Goal: Task Accomplishment & Management: Manage account settings

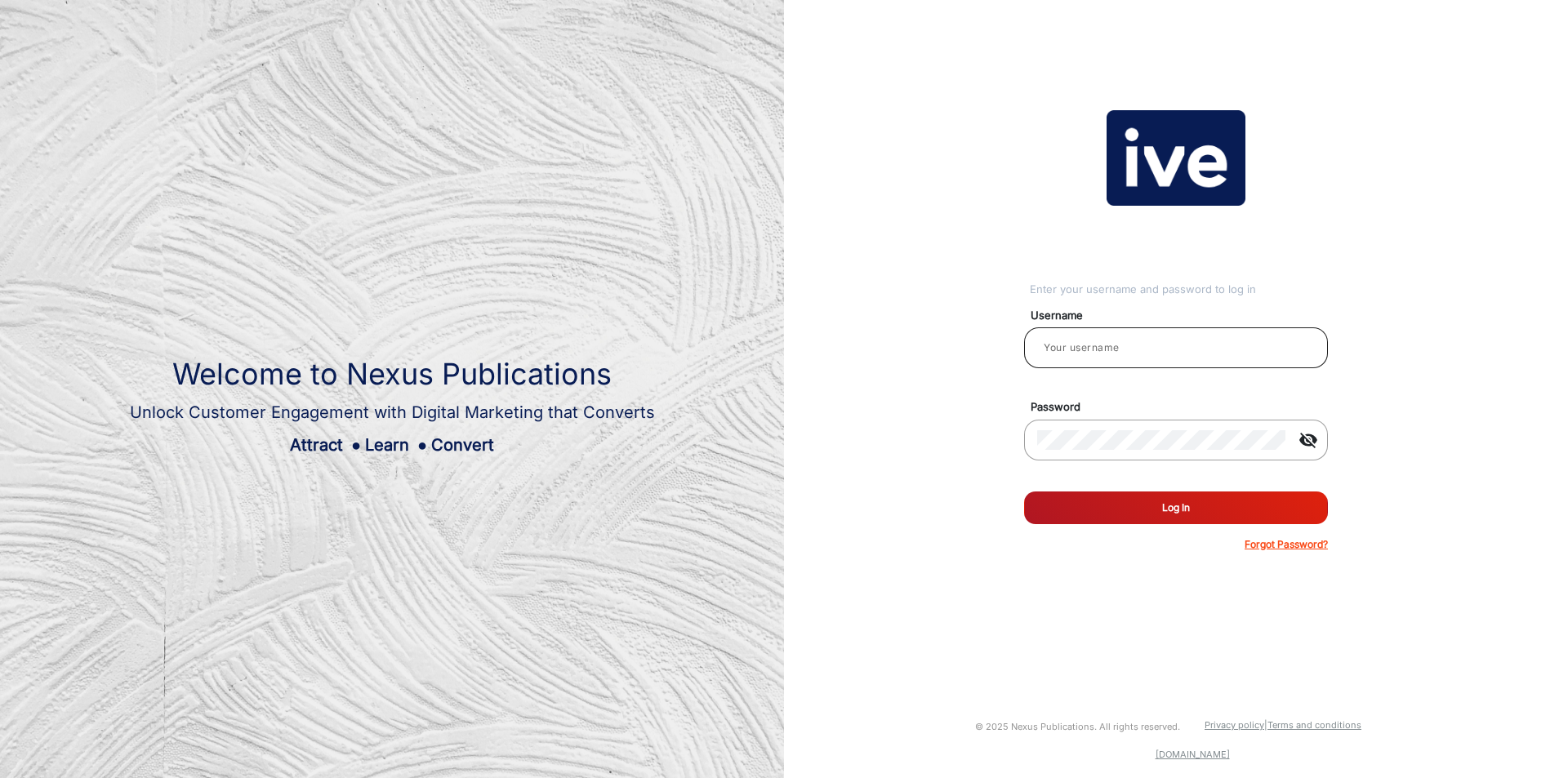
type input "janarthanan_user"
click at [1144, 357] on input "janarthanan_user" at bounding box center [1176, 348] width 278 height 20
click at [1074, 347] on input "[PERSON_NAME]" at bounding box center [1176, 348] width 278 height 20
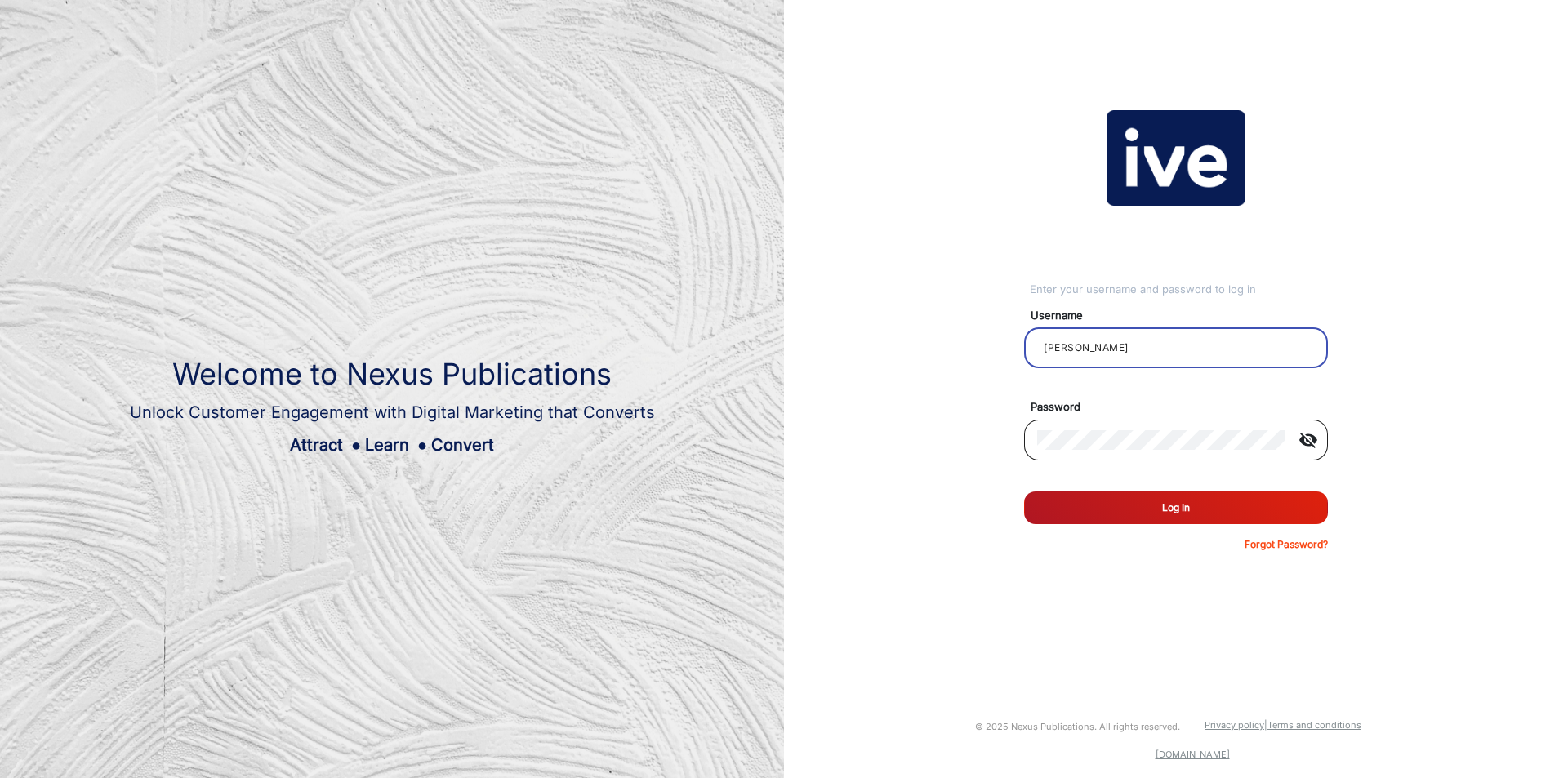
click at [1051, 428] on div at bounding box center [1161, 439] width 248 height 46
click at [1048, 350] on input "[PERSON_NAME]" at bounding box center [1176, 348] width 278 height 20
type input "[PERSON_NAME]"
click at [1072, 505] on button "Log In" at bounding box center [1175, 507] width 304 height 32
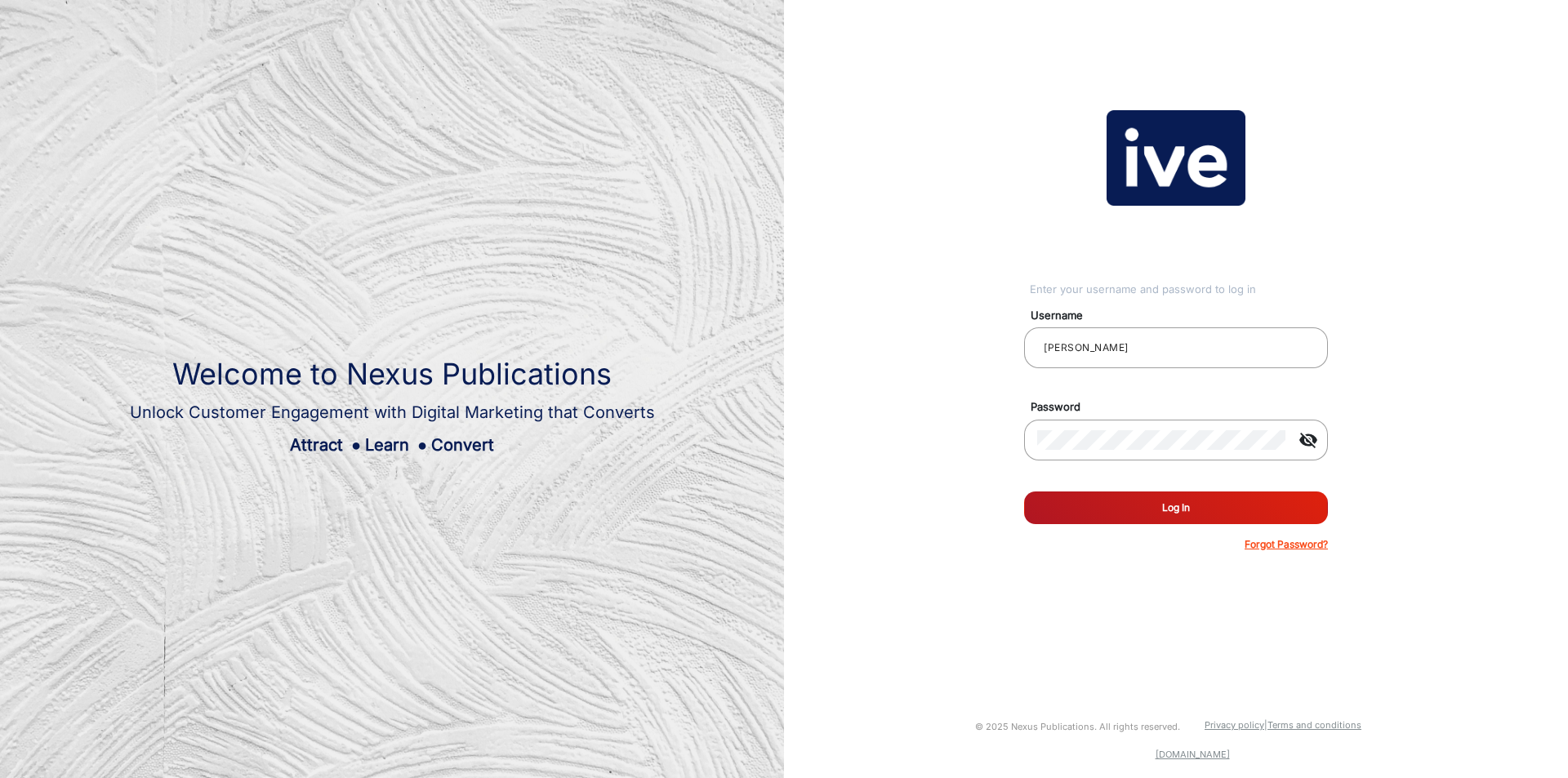
click at [1009, 390] on div "Enter your username and password to log in Username [PERSON_NAME] Password visi…" at bounding box center [1176, 330] width 808 height 661
click at [1120, 509] on button "Log In" at bounding box center [1175, 507] width 304 height 32
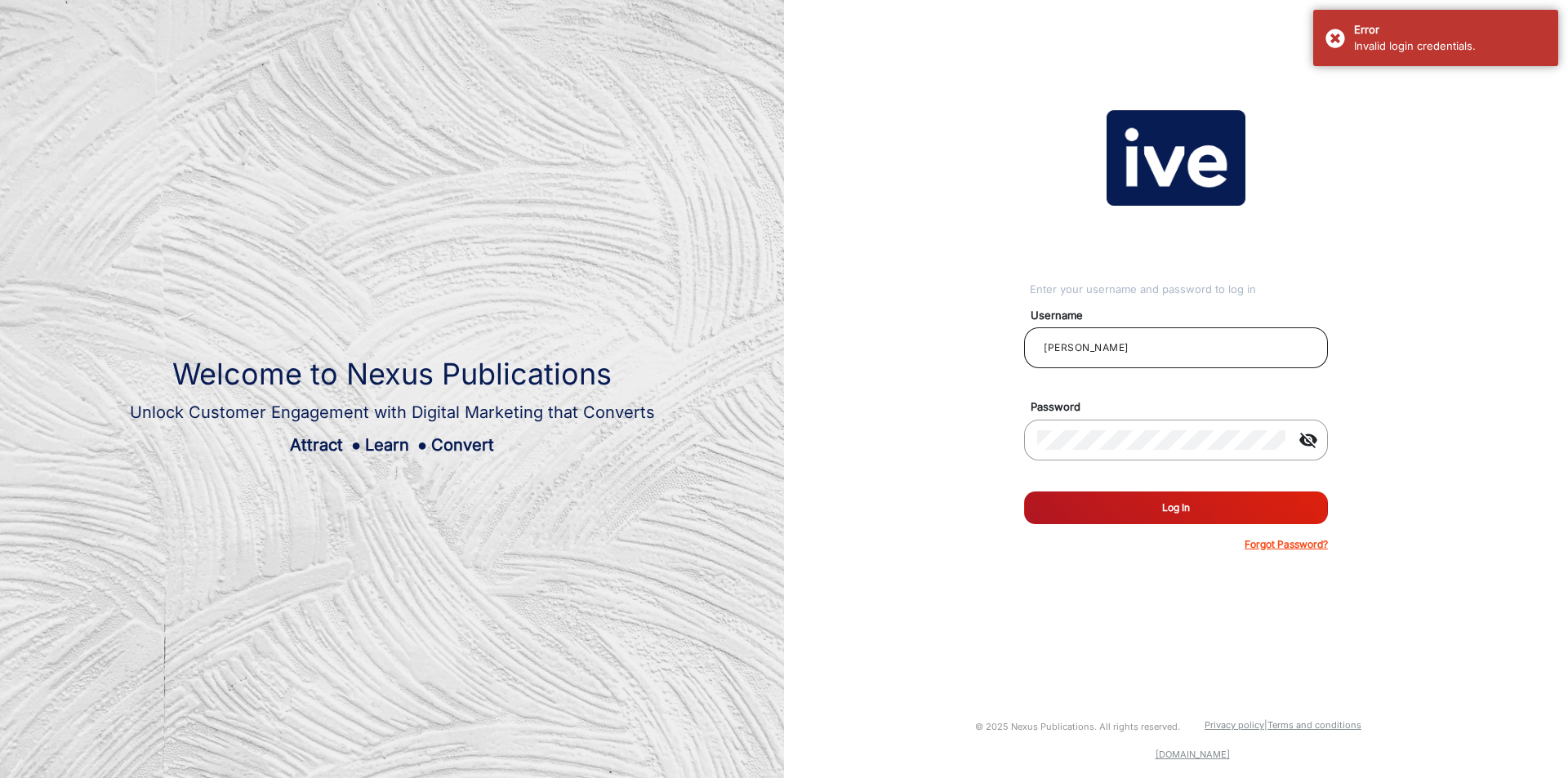
click at [1077, 338] on div "[PERSON_NAME]" at bounding box center [1176, 348] width 278 height 46
click at [1077, 341] on input "[PERSON_NAME]" at bounding box center [1176, 348] width 278 height 20
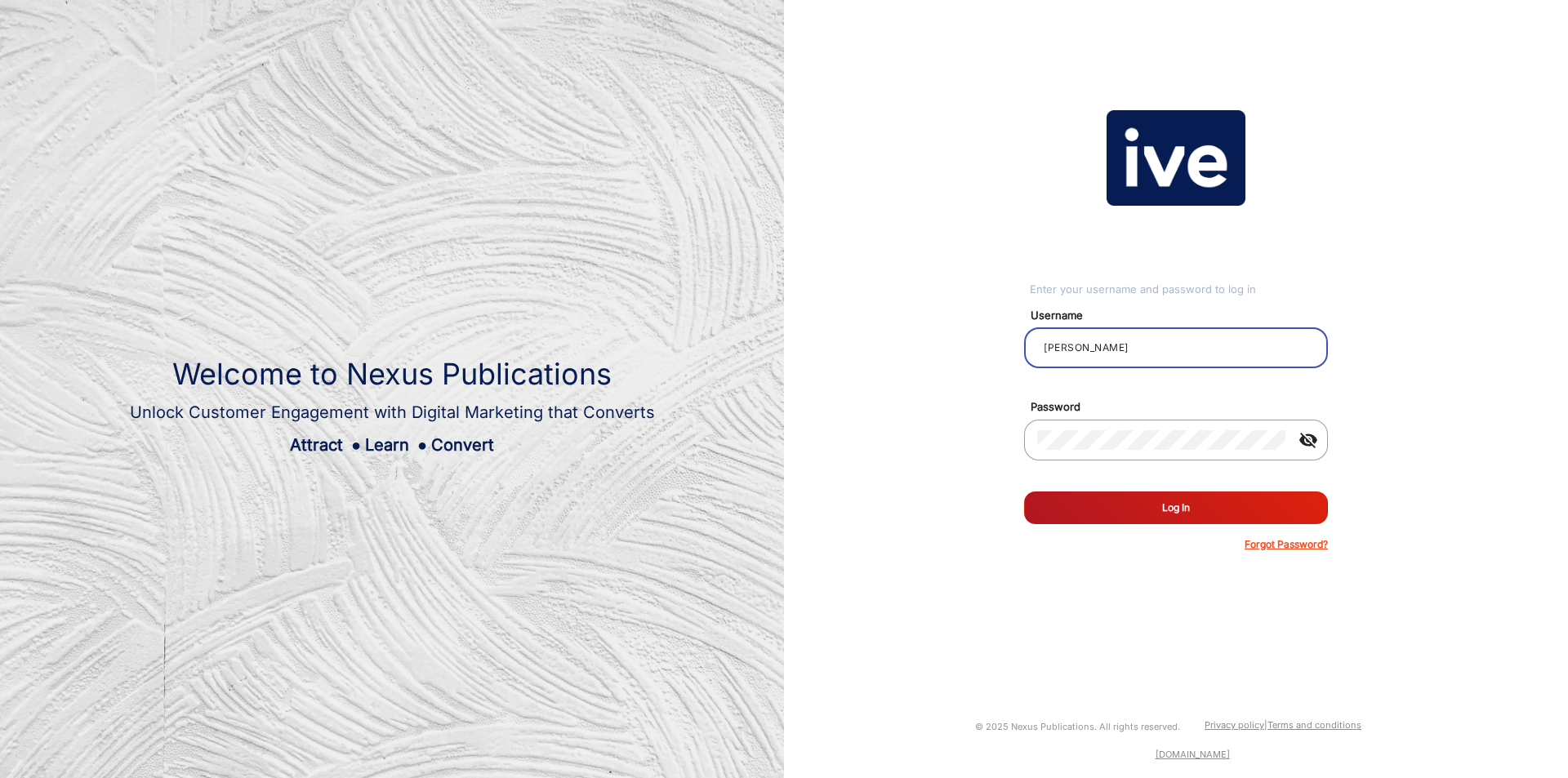
click at [1077, 341] on input "[PERSON_NAME]" at bounding box center [1176, 348] width 278 height 20
click at [1094, 514] on button "Log In" at bounding box center [1175, 507] width 304 height 32
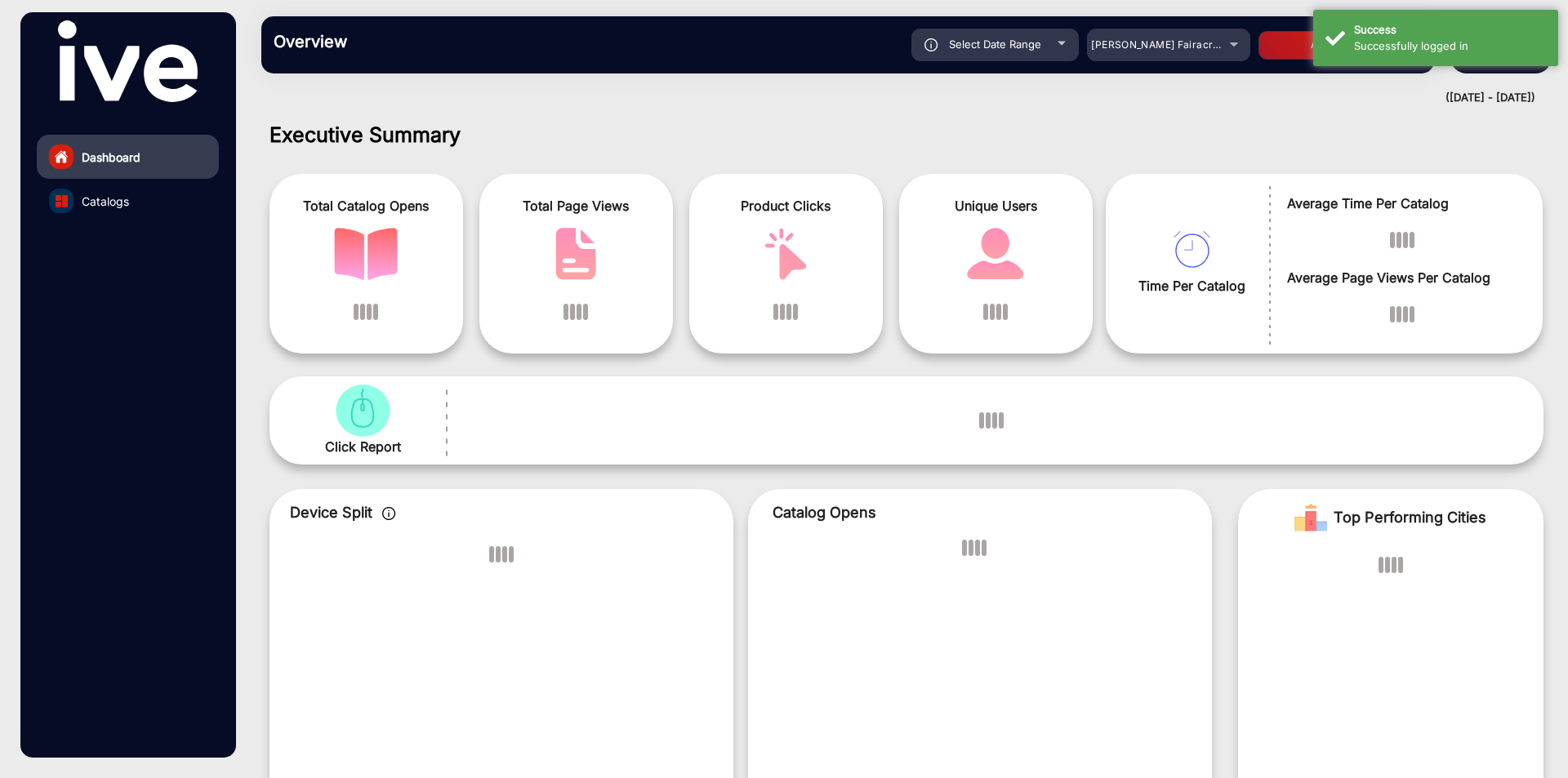
scroll to position [12, 0]
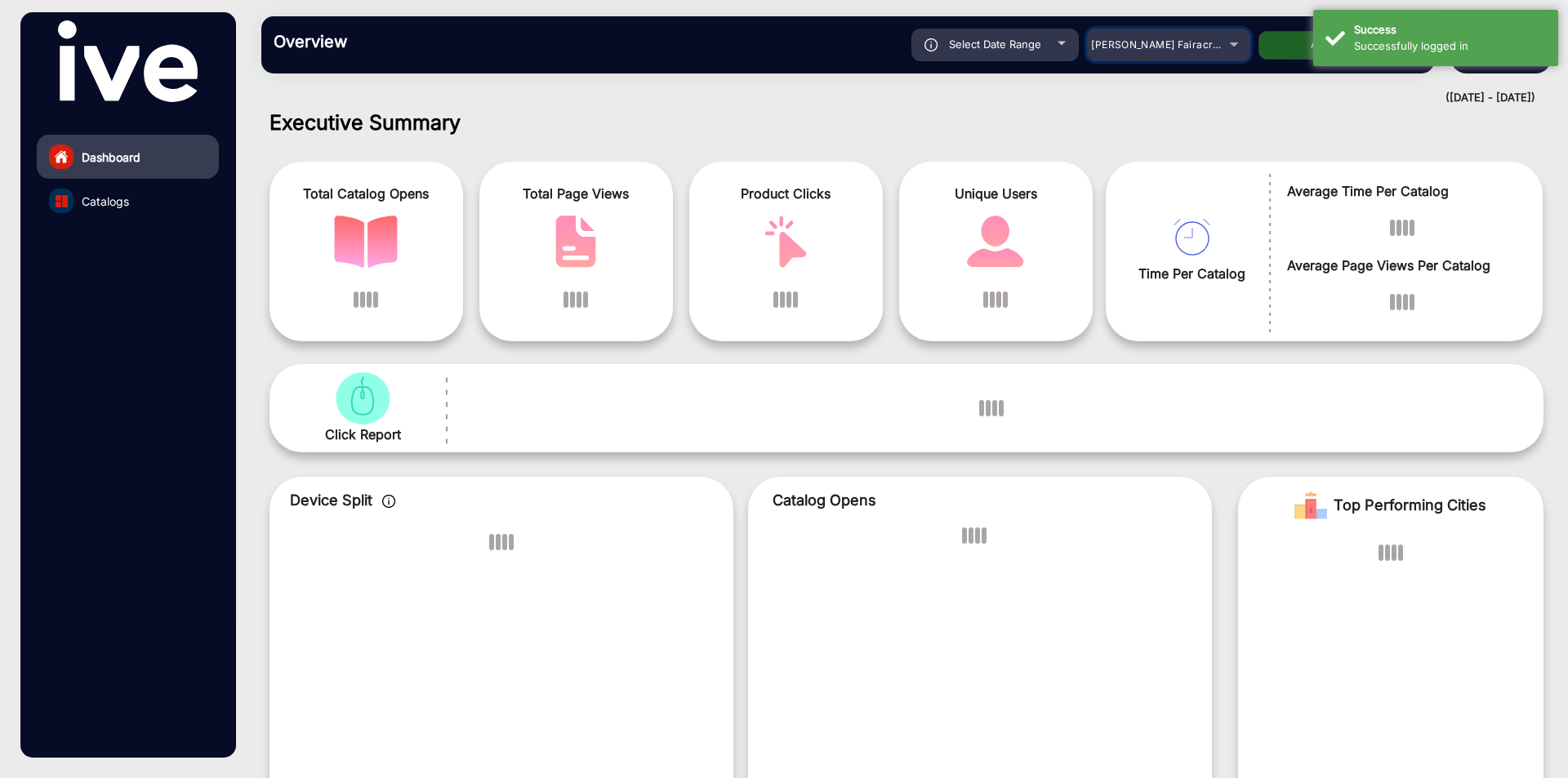
click at [1163, 37] on div "[PERSON_NAME] Fairacre Farms" at bounding box center [1156, 45] width 131 height 20
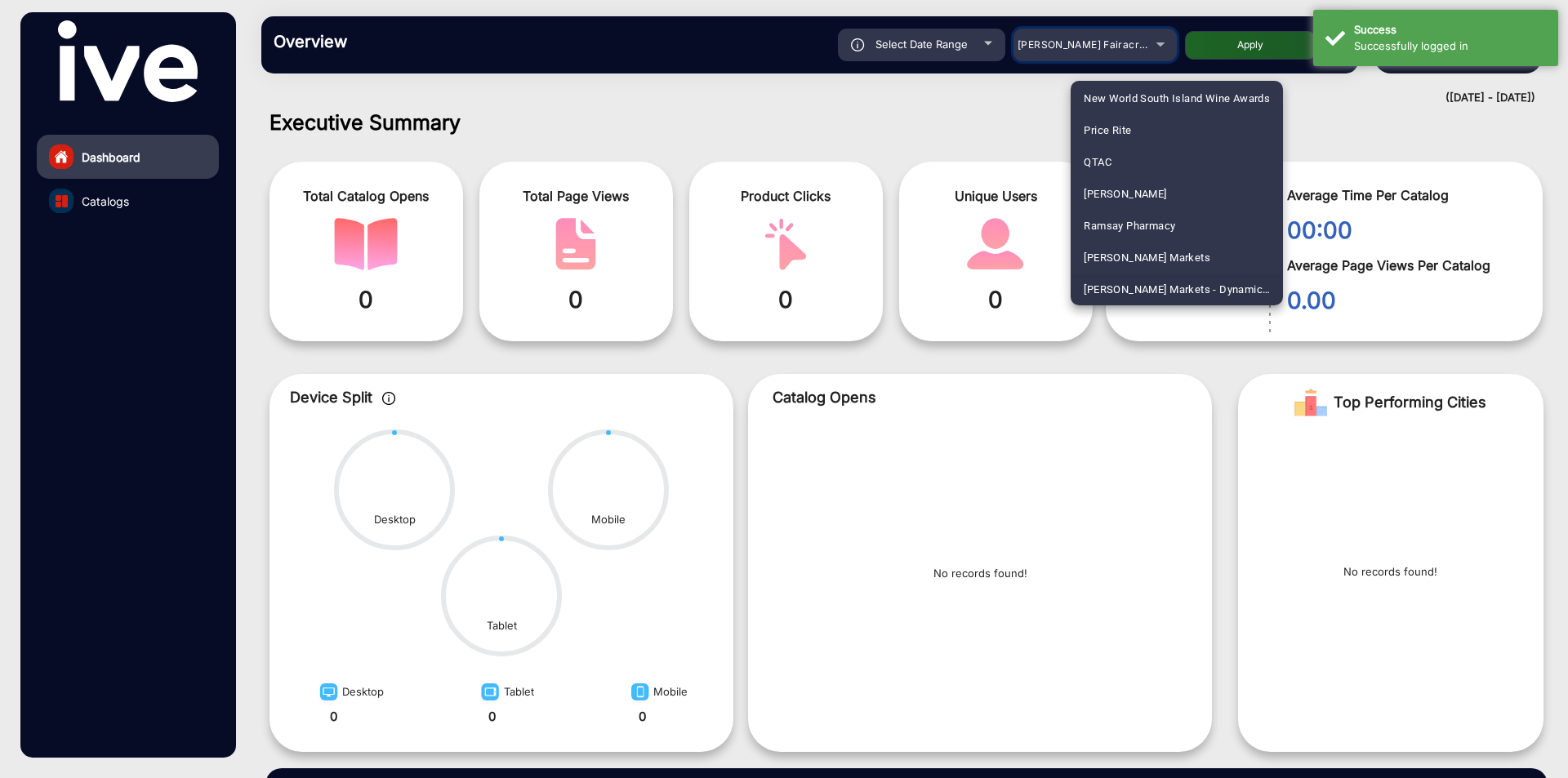
scroll to position [1821, 0]
click at [1144, 227] on span "[PERSON_NAME] Markets" at bounding box center [1147, 226] width 127 height 31
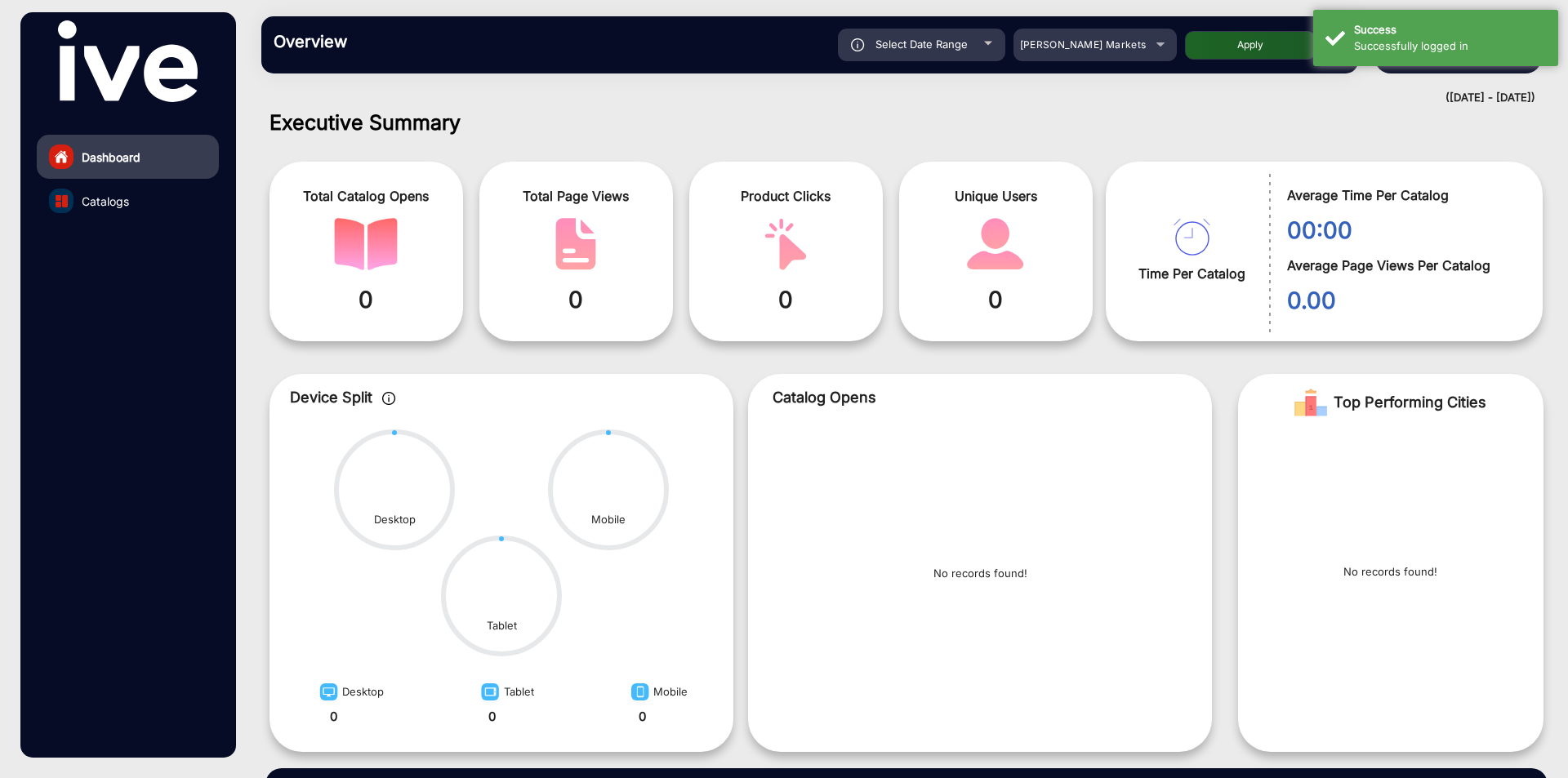
click at [1264, 36] on button "Apply" at bounding box center [1250, 45] width 131 height 29
type input "[DATE]"
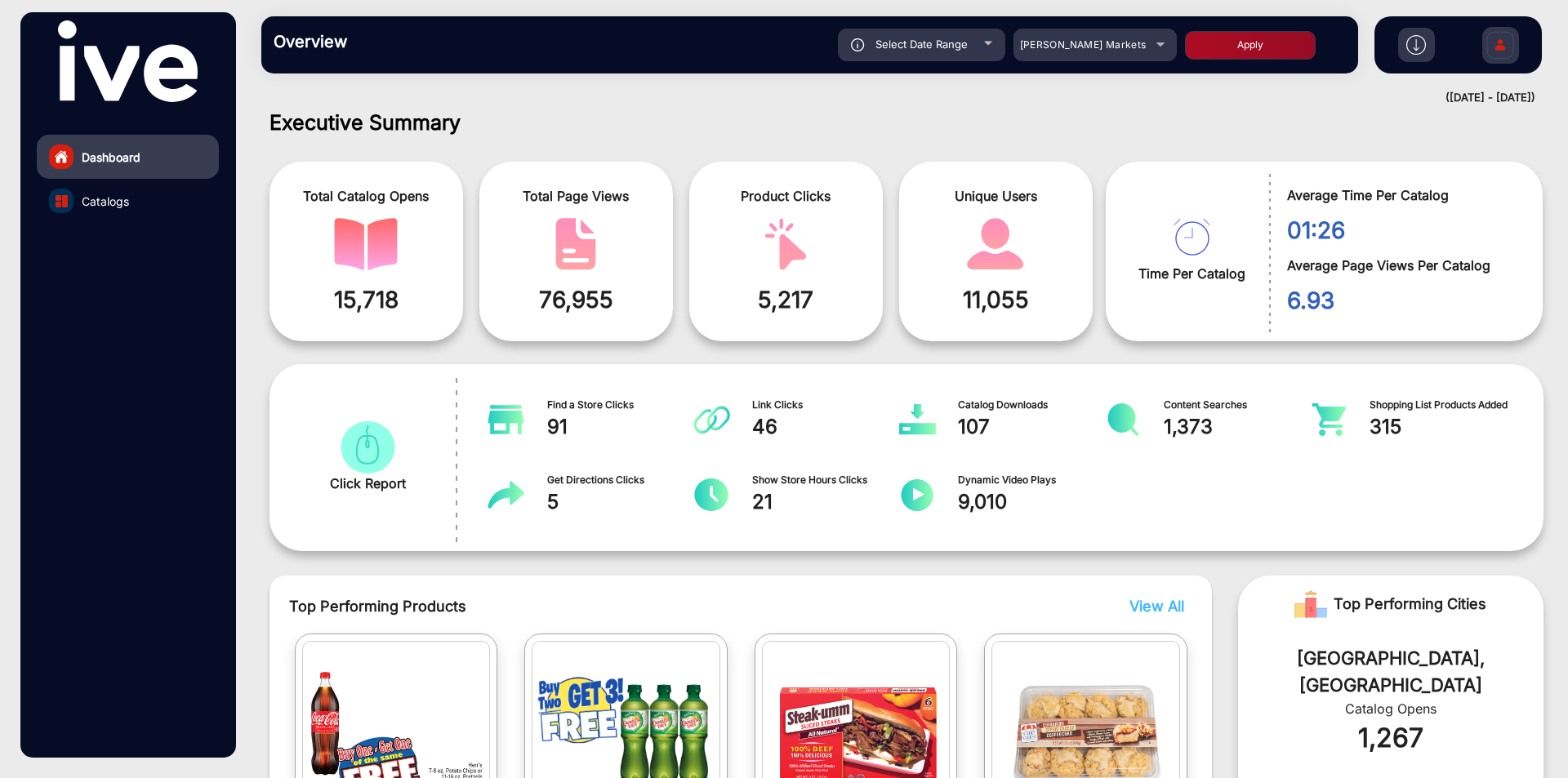
click at [1506, 45] on img at bounding box center [1499, 47] width 34 height 57
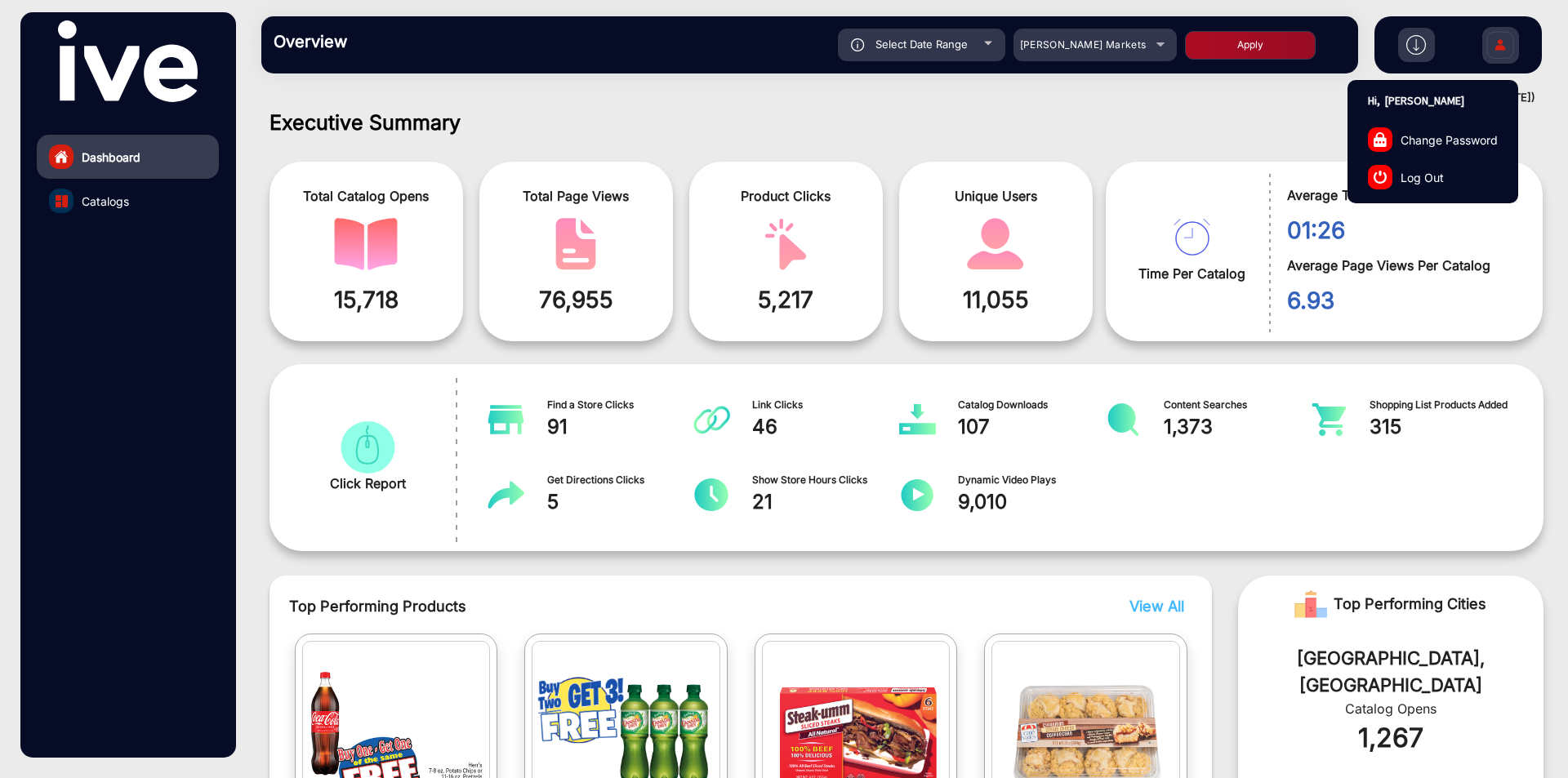
click at [1450, 175] on link "Log Out" at bounding box center [1432, 176] width 169 height 37
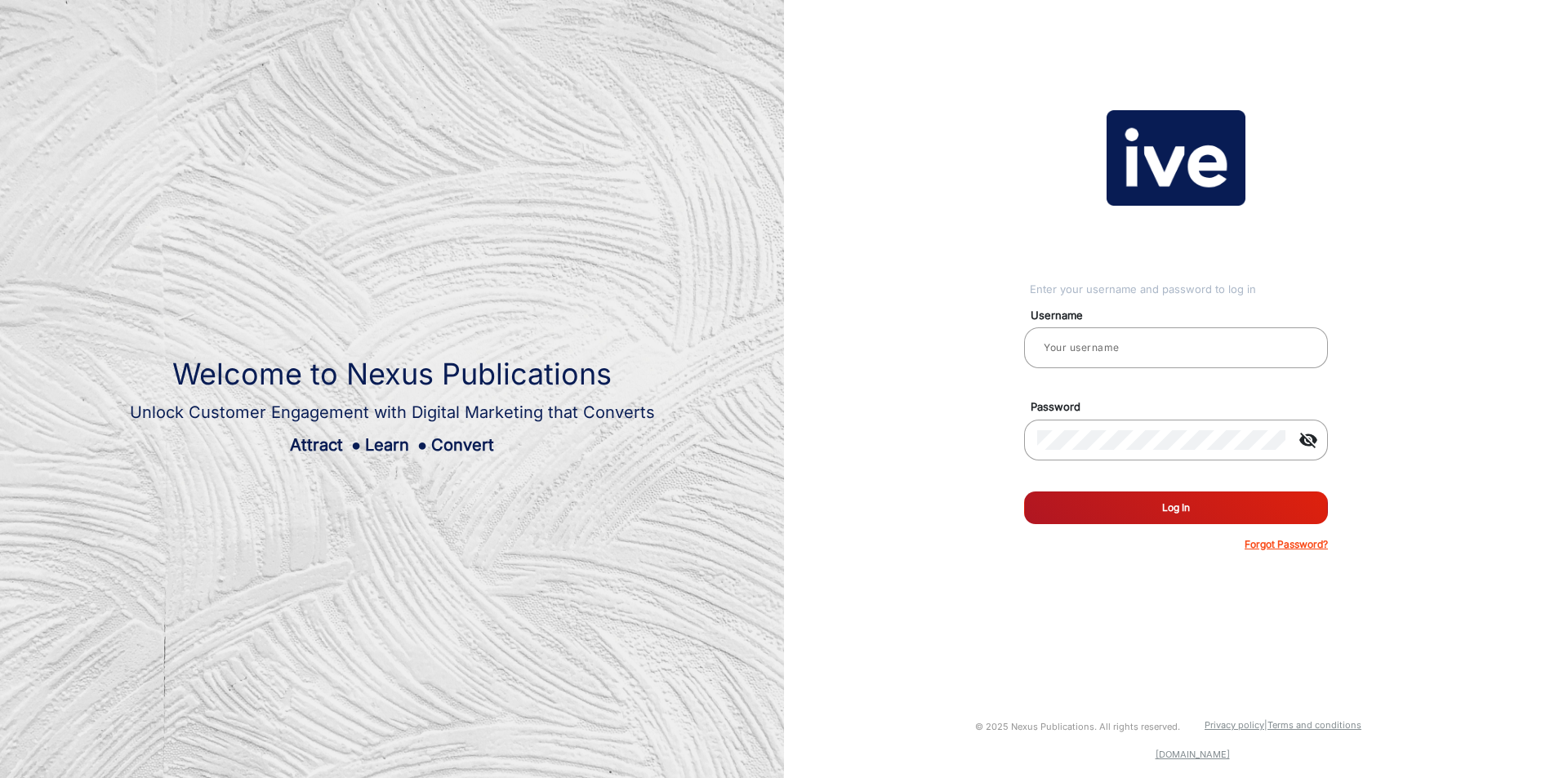
type input "janarthanan_user"
